Goal: Browse casually: Explore the website without a specific task or goal

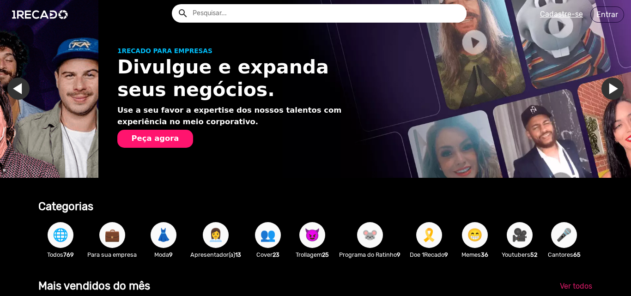
scroll to position [0, 624]
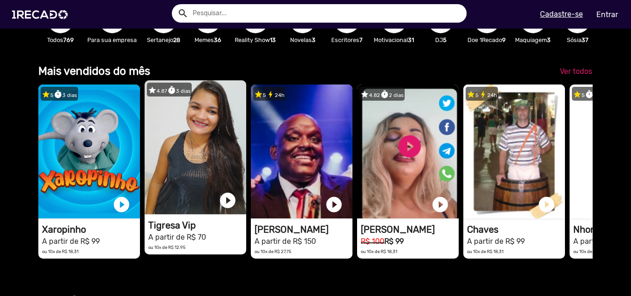
click at [186, 182] on video "1RECADO vídeos dedicados para fãs e empresas" at bounding box center [196, 147] width 102 height 134
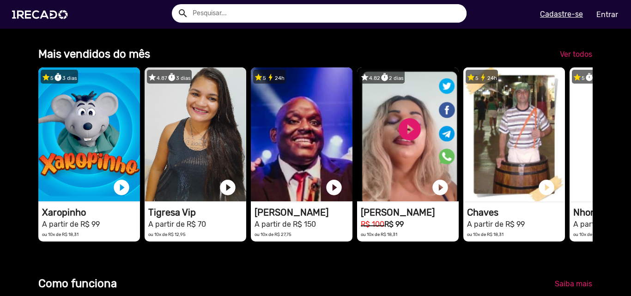
scroll to position [224, 0]
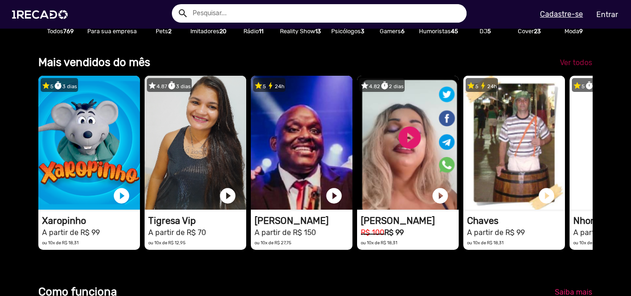
click at [560, 67] on span "Ver todos" at bounding box center [576, 62] width 32 height 9
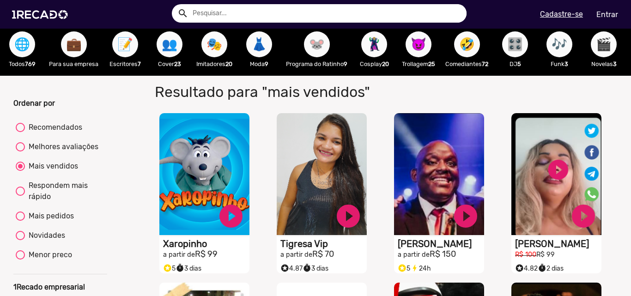
scroll to position [4, 0]
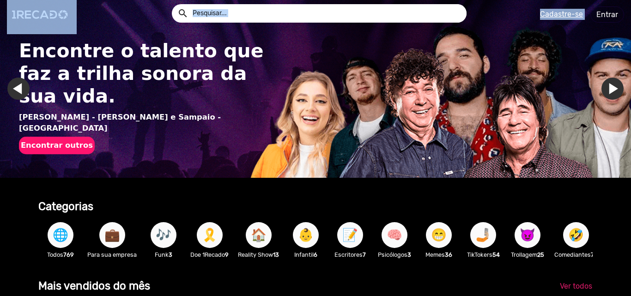
drag, startPoint x: 629, startPoint y: 25, endPoint x: 629, endPoint y: 49, distance: 24.5
click at [629, 49] on app-navigation "search help_outline search menu Cadastre-se Entrar help_outline [PERSON_NAME] s…" at bounding box center [315, 49] width 631 height 43
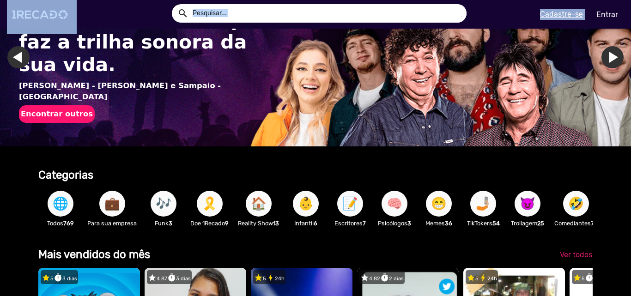
click at [122, 206] on button "💼" at bounding box center [112, 204] width 26 height 26
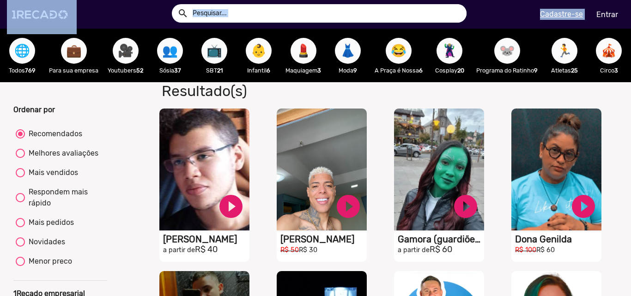
click at [605, 157] on div "S1RECADO vídeos dedicados para fãs e empresas play_circle_filled Dona Genilda R…" at bounding box center [558, 185] width 117 height 163
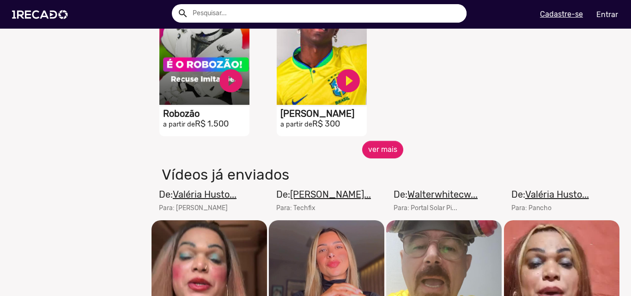
scroll to position [475, 0]
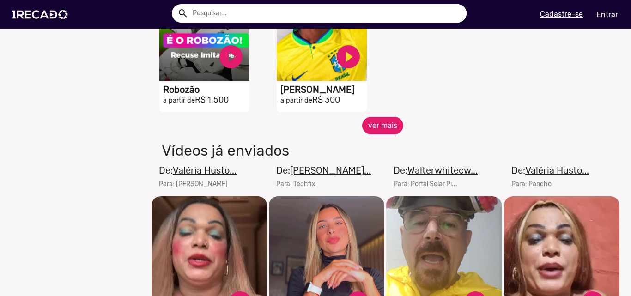
click at [382, 134] on button "ver mais" at bounding box center [382, 126] width 41 height 18
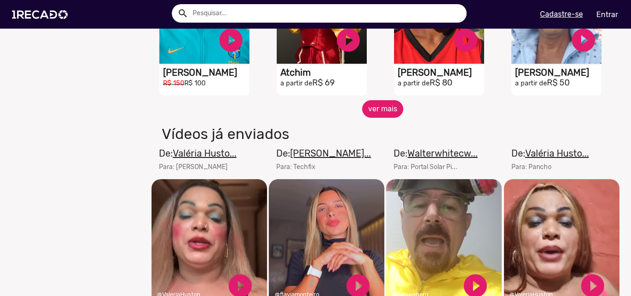
scroll to position [828, 0]
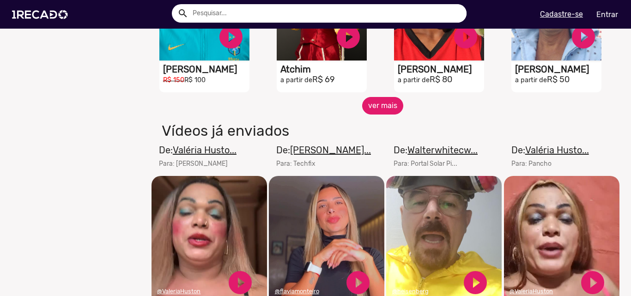
click at [381, 115] on button "ver mais" at bounding box center [382, 106] width 41 height 18
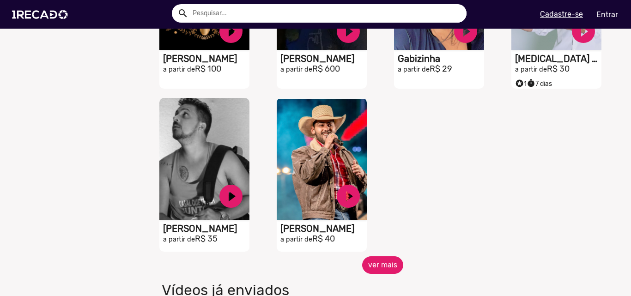
scroll to position [1172, 0]
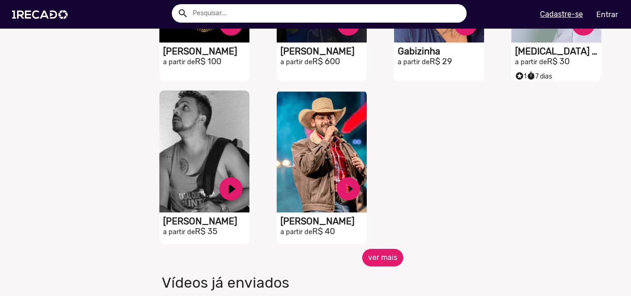
click at [381, 266] on button "ver mais" at bounding box center [382, 258] width 41 height 18
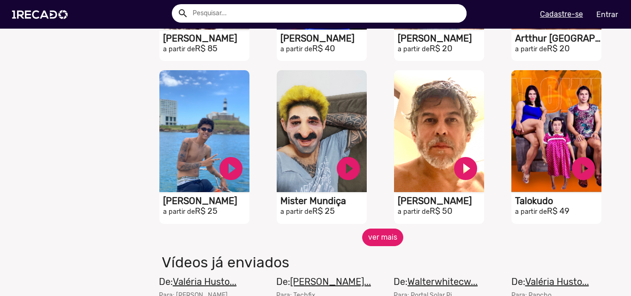
scroll to position [1530, 0]
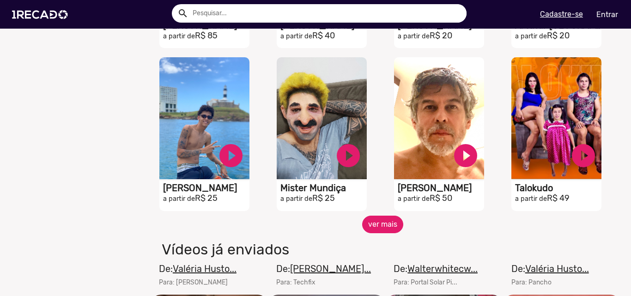
click at [369, 232] on button "ver mais" at bounding box center [382, 225] width 41 height 18
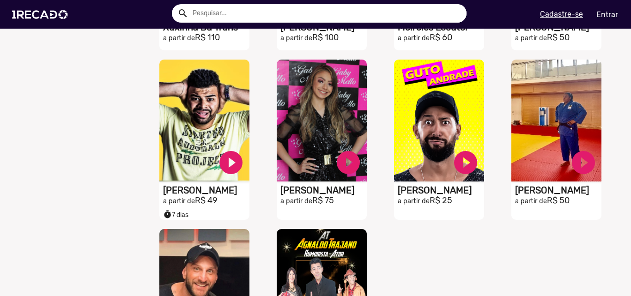
scroll to position [1870, 0]
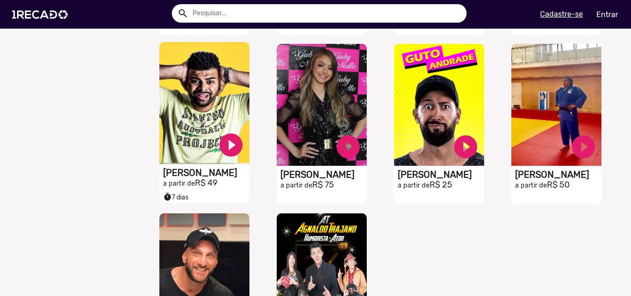
click at [164, 178] on h1 "[PERSON_NAME]" at bounding box center [206, 172] width 86 height 11
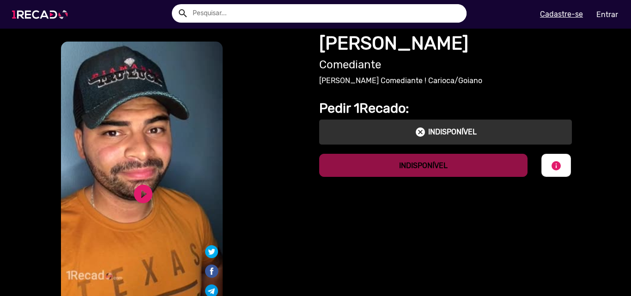
click at [55, 20] on img at bounding box center [42, 14] width 70 height 39
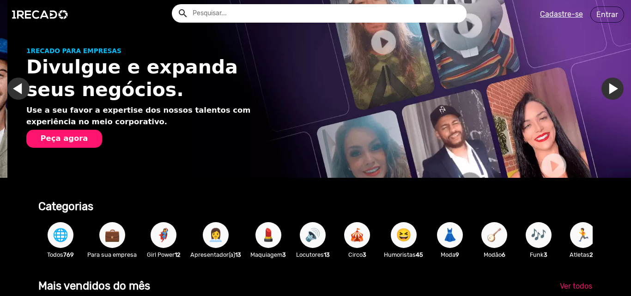
scroll to position [0, 624]
click at [206, 238] on button "👩‍💼" at bounding box center [216, 235] width 26 height 26
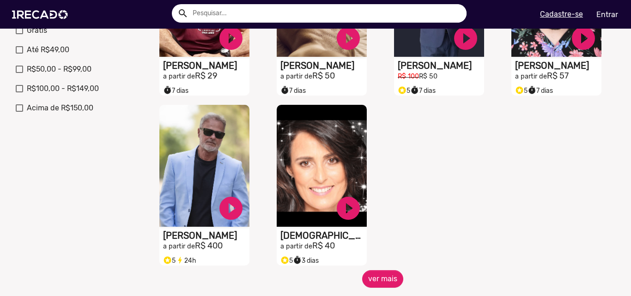
scroll to position [351, 0]
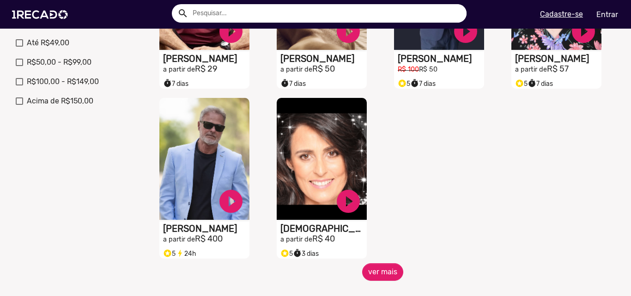
drag, startPoint x: 606, startPoint y: 188, endPoint x: 605, endPoint y: 205, distance: 16.2
click at [605, 205] on div "S1RECADO vídeos dedicados para fãs e empresas play_circle_filled [PERSON_NAME] …" at bounding box center [383, 12] width 470 height 502
click at [371, 281] on button "ver mais" at bounding box center [382, 272] width 41 height 18
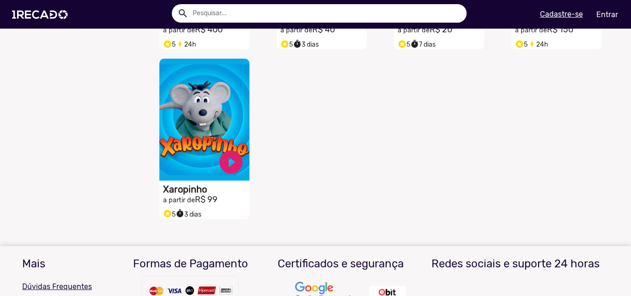
scroll to position [591, 0]
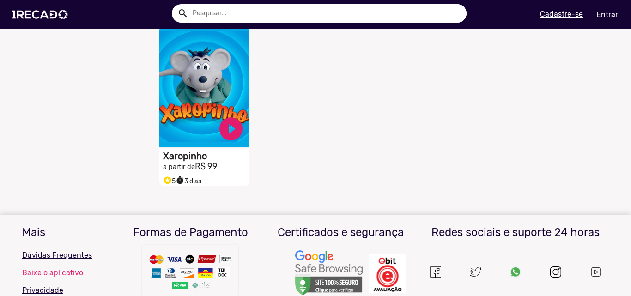
click at [164, 89] on video "S1RECADO vídeos dedicados para fãs e empresas" at bounding box center [204, 86] width 90 height 122
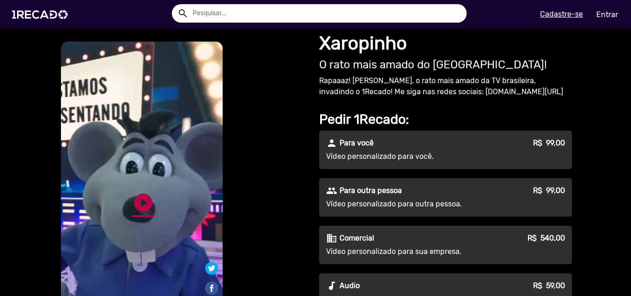
click at [141, 198] on link "play_circle_filled" at bounding box center [143, 203] width 22 height 22
click at [45, 17] on img at bounding box center [42, 14] width 70 height 39
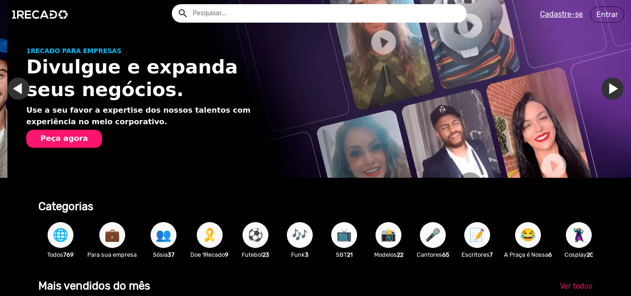
scroll to position [0, 624]
click at [342, 240] on span "📺" at bounding box center [344, 235] width 16 height 26
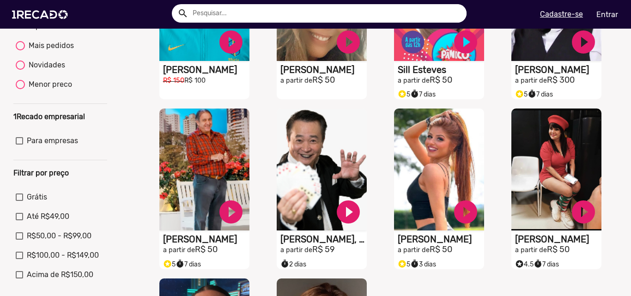
scroll to position [221, 0]
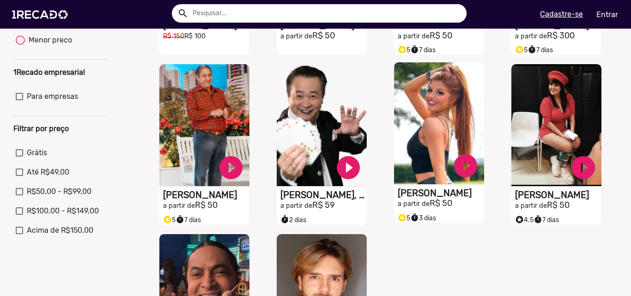
click at [416, 179] on video "S1RECADO vídeos dedicados para fãs e empresas" at bounding box center [439, 123] width 90 height 122
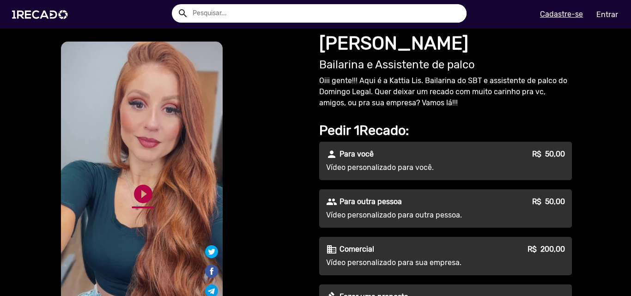
click at [145, 194] on link "play_circle_filled" at bounding box center [143, 194] width 22 height 22
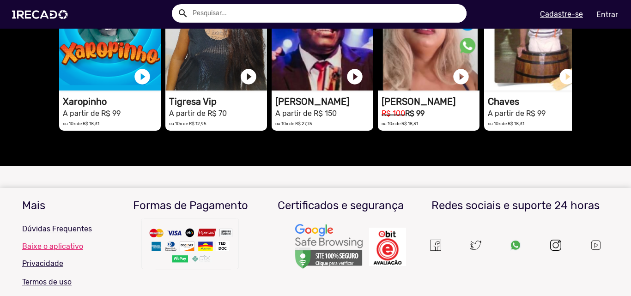
scroll to position [403, 0]
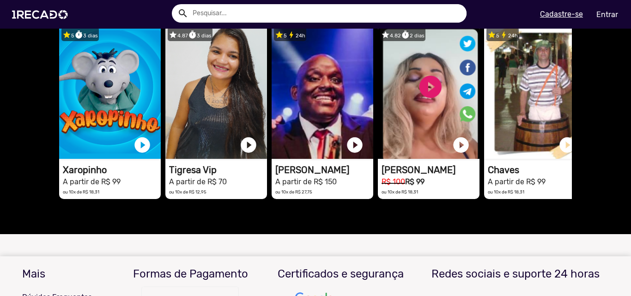
click at [620, 127] on div "star 5 2 avaliações • timer 3 dias. [PERSON_NAME] - Bailarina e Assistente de p…" at bounding box center [315, 114] width 631 height 240
drag, startPoint x: 620, startPoint y: 127, endPoint x: 630, endPoint y: 107, distance: 22.5
click at [630, 107] on mat-sidenav-content "S1RECADO vídeos dedicados para fãs e empresas S1RECADO vídeos dedicados para fã…" at bounding box center [315, 148] width 631 height 296
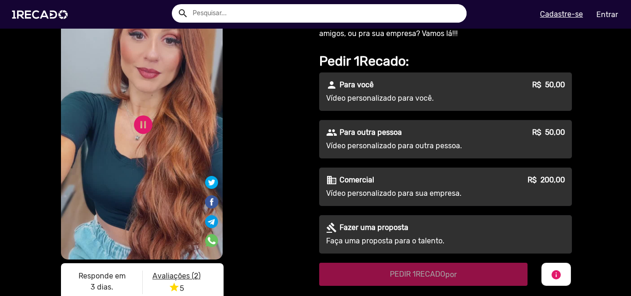
scroll to position [57, 0]
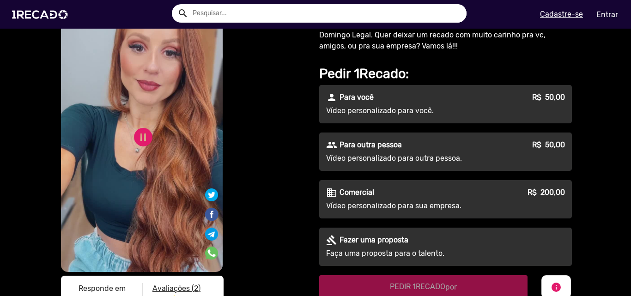
click at [183, 289] on u "Avaliações (2)" at bounding box center [176, 288] width 48 height 9
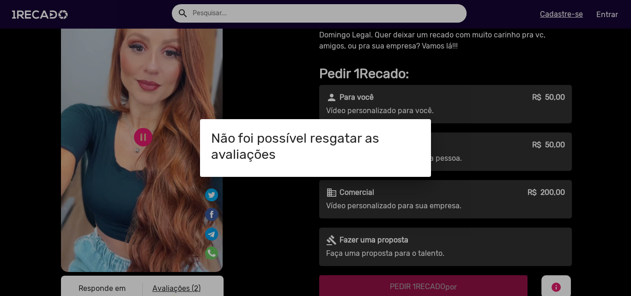
click at [562, 133] on div at bounding box center [315, 148] width 631 height 296
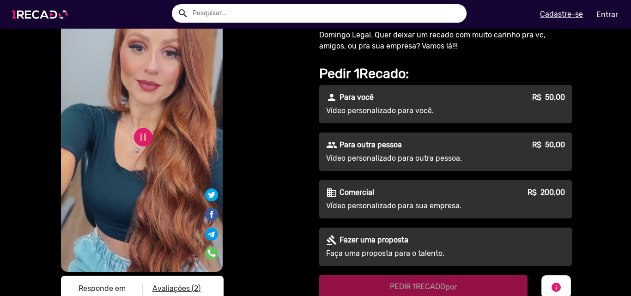
click at [48, 20] on img at bounding box center [42, 14] width 70 height 39
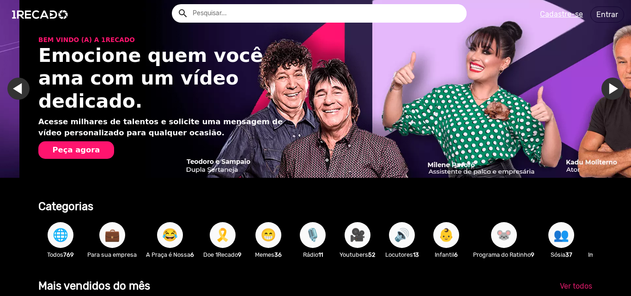
scroll to position [0, 1248]
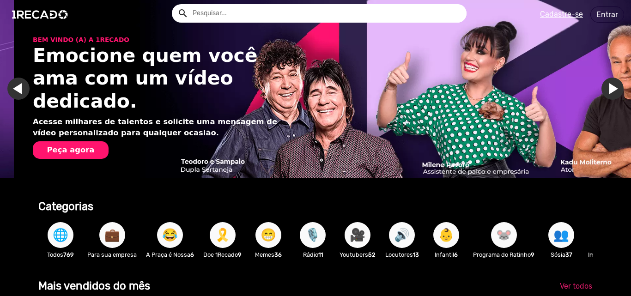
click at [262, 243] on span "😁" at bounding box center [268, 235] width 16 height 26
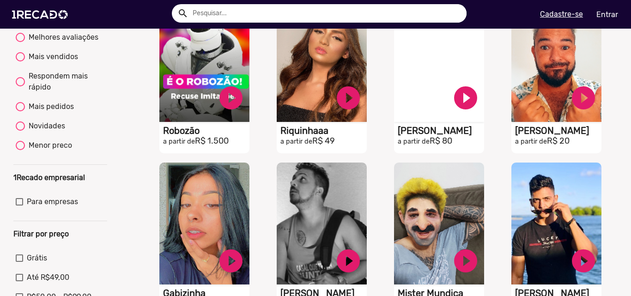
scroll to position [155, 0]
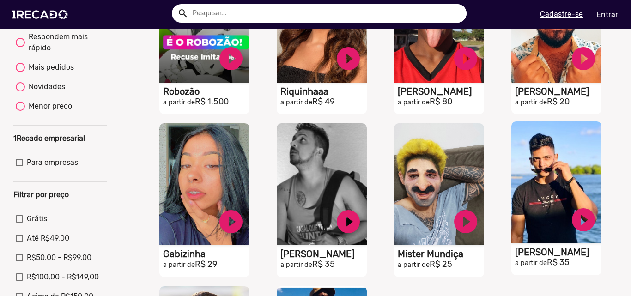
drag, startPoint x: 607, startPoint y: 139, endPoint x: 592, endPoint y: 179, distance: 43.4
click at [592, 179] on div "S1RECADO vídeos dedicados para fãs e empresas play_circle_filled Edilson Lima a…" at bounding box center [558, 200] width 117 height 163
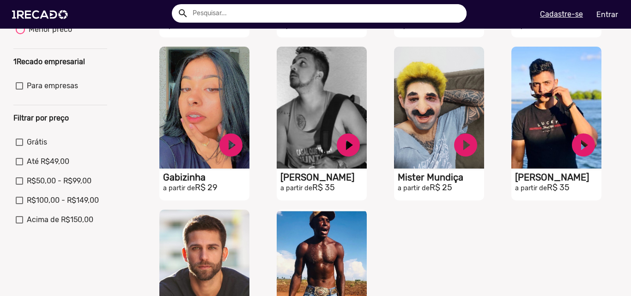
scroll to position [311, 0]
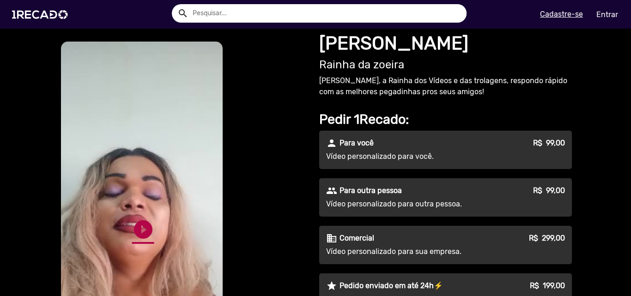
click at [137, 222] on link "play_circle_filled" at bounding box center [143, 229] width 22 height 22
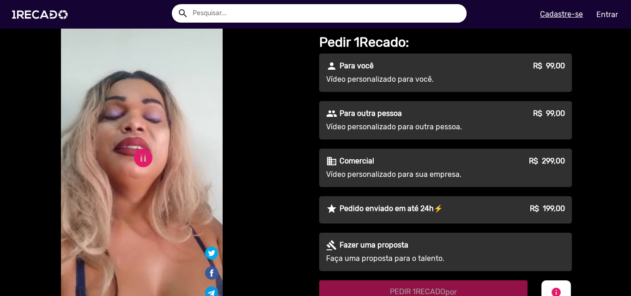
scroll to position [66, 0]
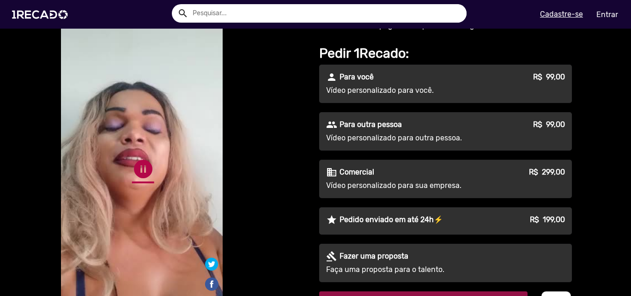
click at [139, 158] on link "pause_circle" at bounding box center [143, 169] width 22 height 22
click at [22, 24] on img at bounding box center [42, 14] width 70 height 39
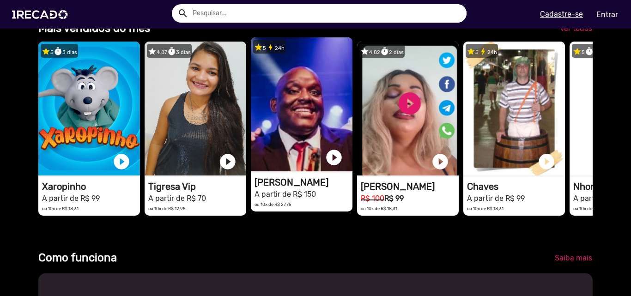
scroll to position [0, 1871]
click at [314, 115] on video "1RECADO vídeos dedicados para fãs e empresas" at bounding box center [302, 104] width 102 height 134
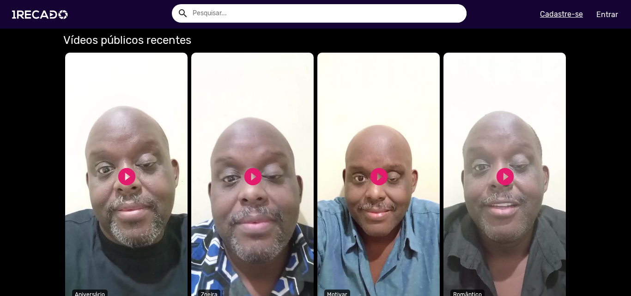
scroll to position [550, 0]
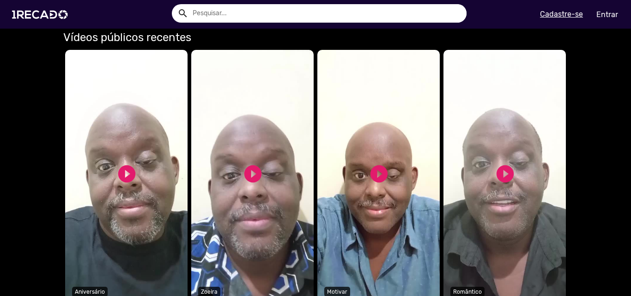
click at [103, 180] on video "Seu navegador não reproduz vídeo em HTML5" at bounding box center [126, 177] width 122 height 254
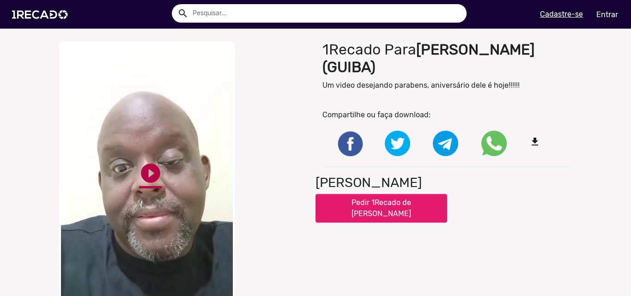
click at [146, 164] on link "play_circle_filled" at bounding box center [150, 173] width 23 height 23
click at [211, 163] on div "close Your browser does not support HTML5 video. pause_circle pause_circle" at bounding box center [183, 180] width 263 height 286
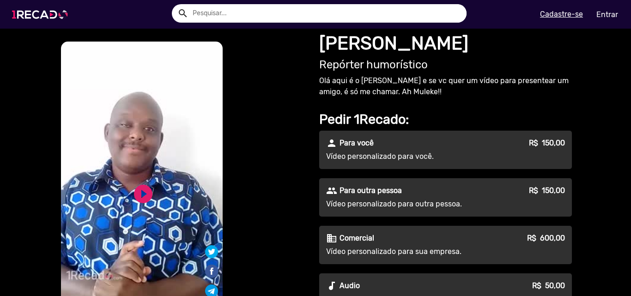
click at [25, 11] on img at bounding box center [42, 14] width 70 height 39
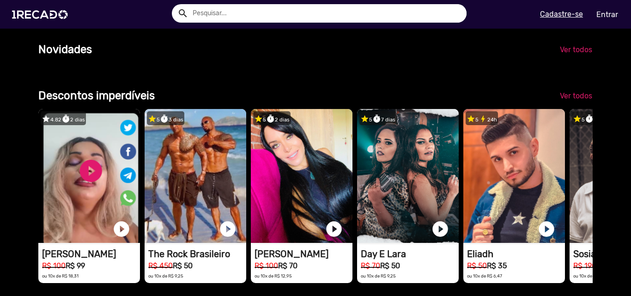
scroll to position [665, 0]
